Goal: Feedback & Contribution: Submit feedback/report problem

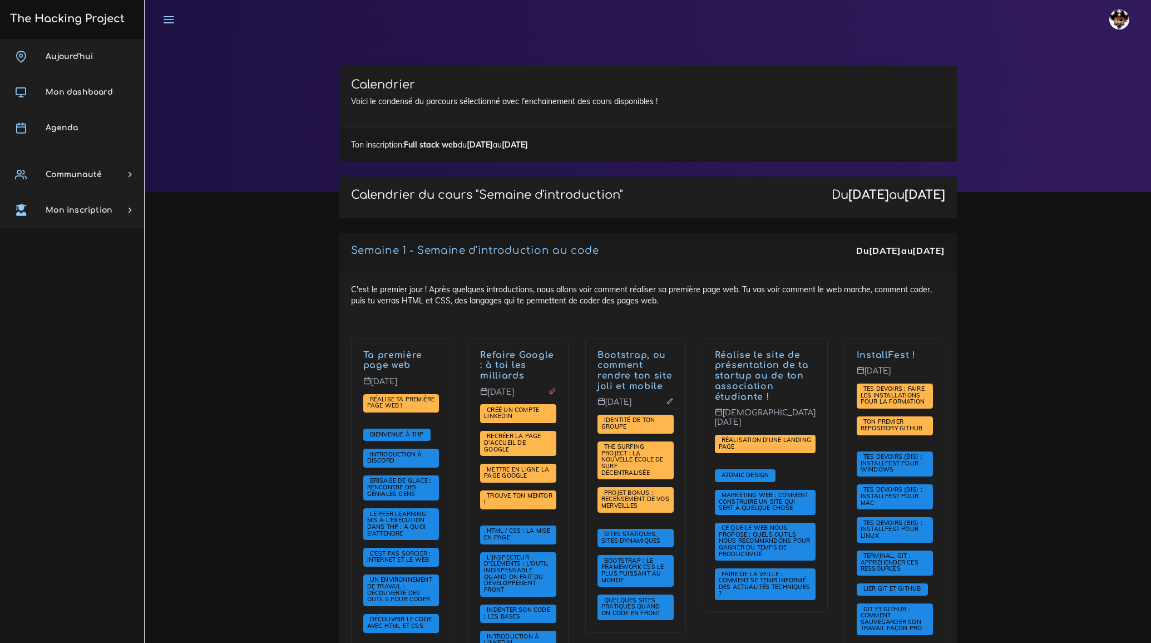
scroll to position [1770, 0]
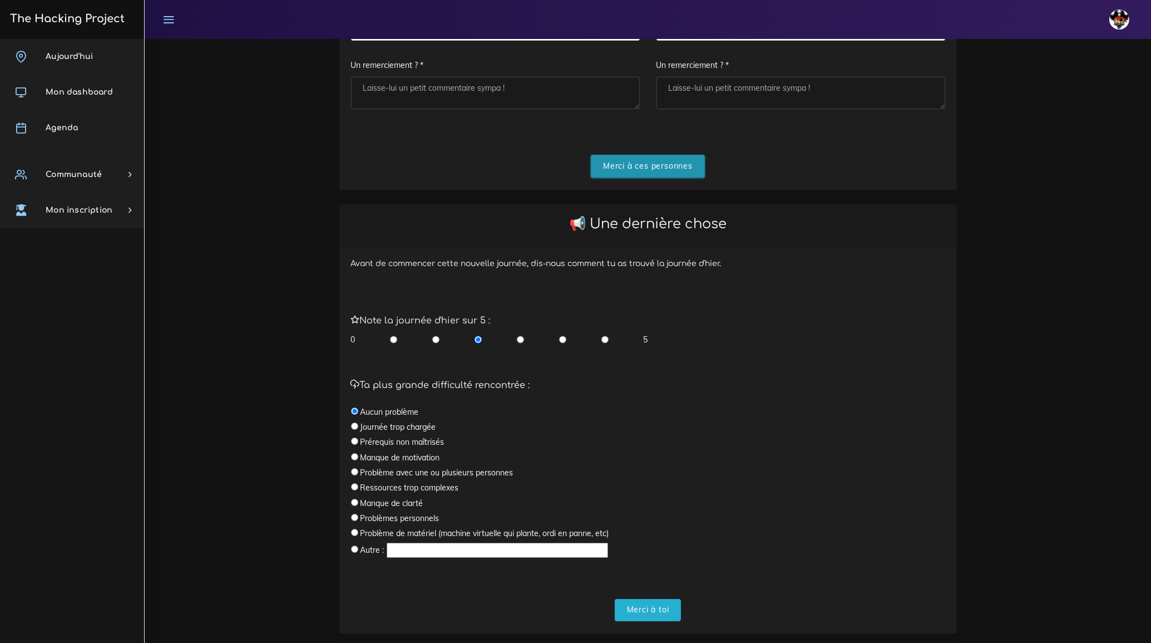
click at [632, 165] on input "Merci à ces personnes" at bounding box center [648, 166] width 114 height 23
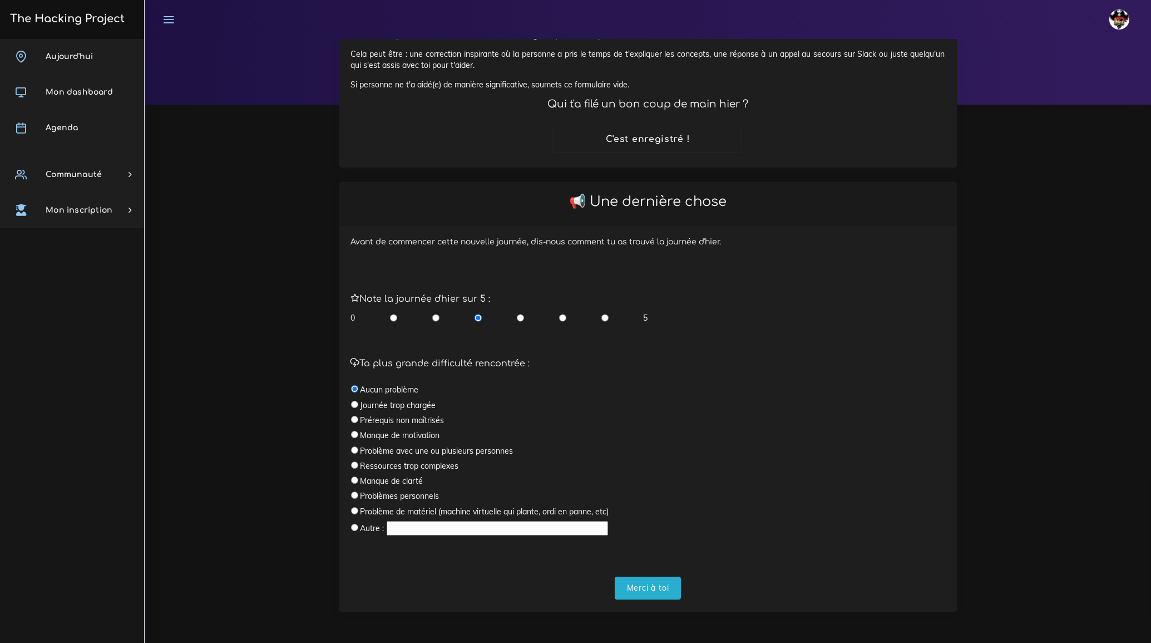
click at [805, 382] on div "Ta plus grande difficulté rencontrée : Aucun problème Journée trop chargée Prér…" at bounding box center [648, 447] width 594 height 179
click at [563, 316] on input "radio" at bounding box center [562, 317] width 7 height 11
radio input "true"
click at [652, 588] on input "Merci à toi" at bounding box center [648, 588] width 67 height 23
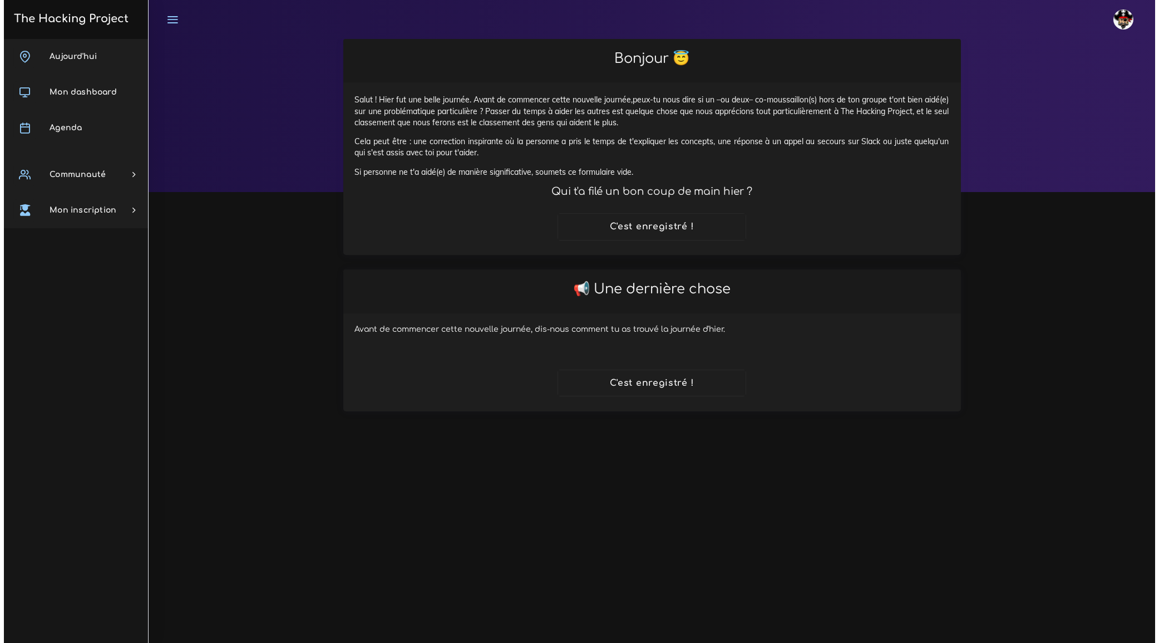
scroll to position [0, 0]
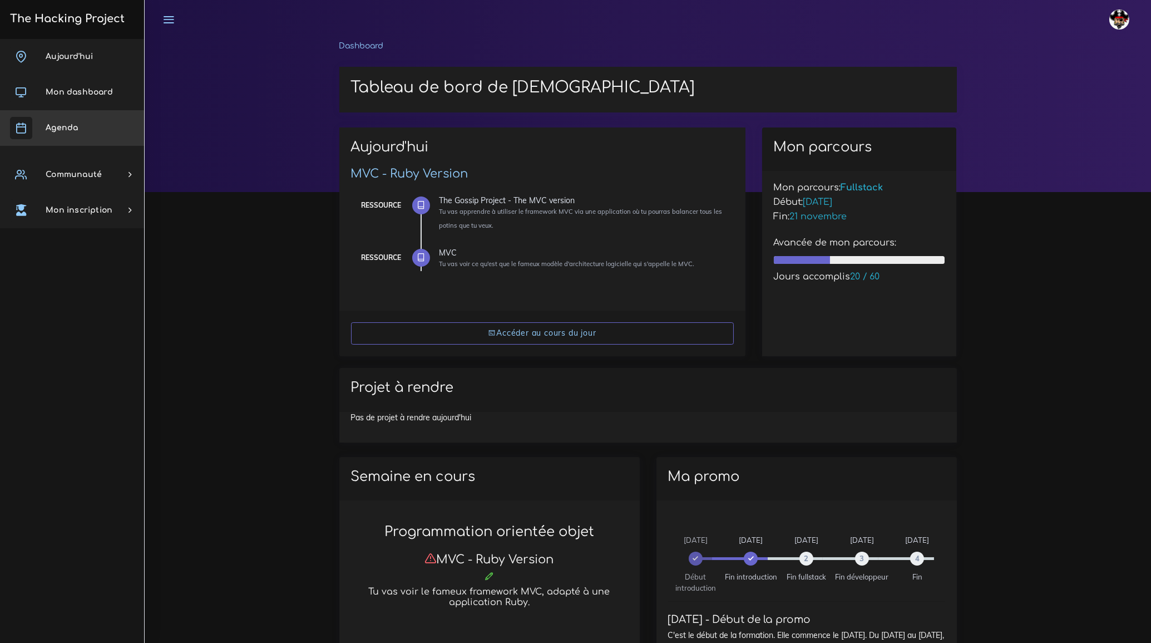
click at [74, 127] on span "Agenda" at bounding box center [62, 128] width 32 height 8
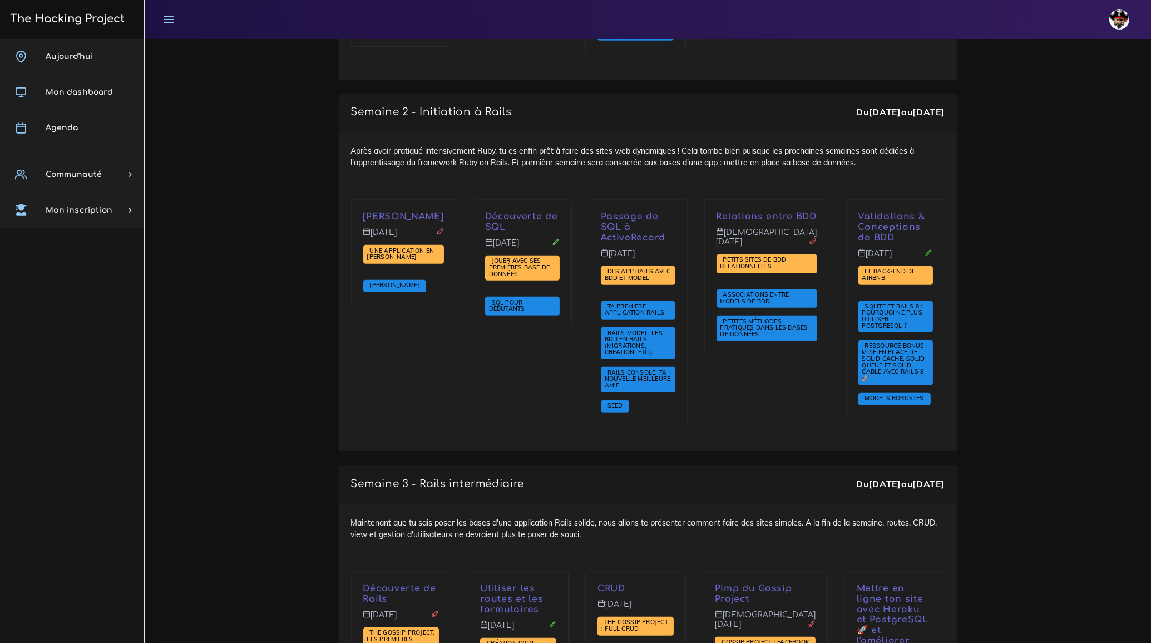
scroll to position [1720, 0]
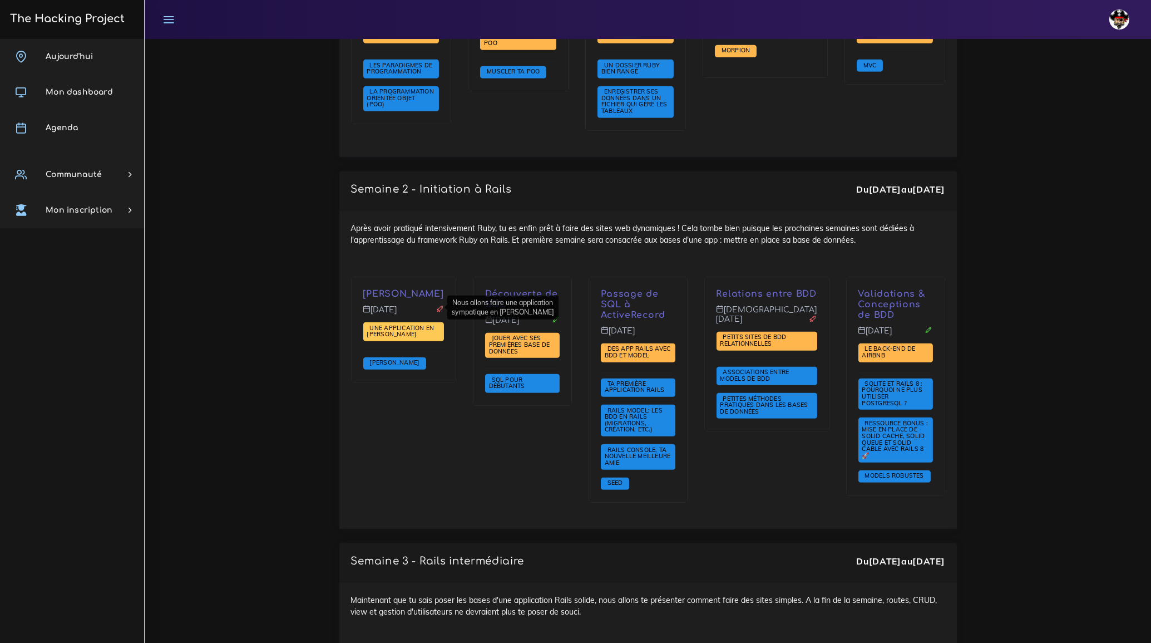
click at [407, 324] on span "Une application en [PERSON_NAME]" at bounding box center [400, 331] width 67 height 14
click at [387, 358] on span "[PERSON_NAME]" at bounding box center [395, 362] width 56 height 8
click at [391, 324] on span "Une application en Sinatra" at bounding box center [400, 331] width 67 height 14
click at [439, 305] on icon at bounding box center [440, 309] width 8 height 8
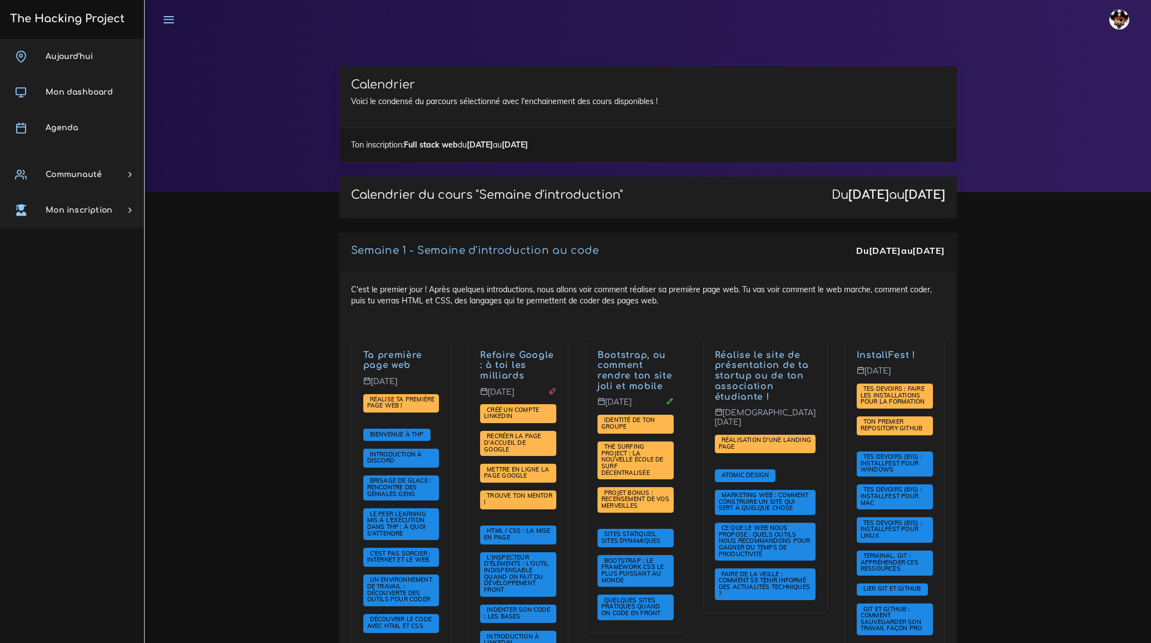
scroll to position [1720, 0]
